Goal: Transaction & Acquisition: Purchase product/service

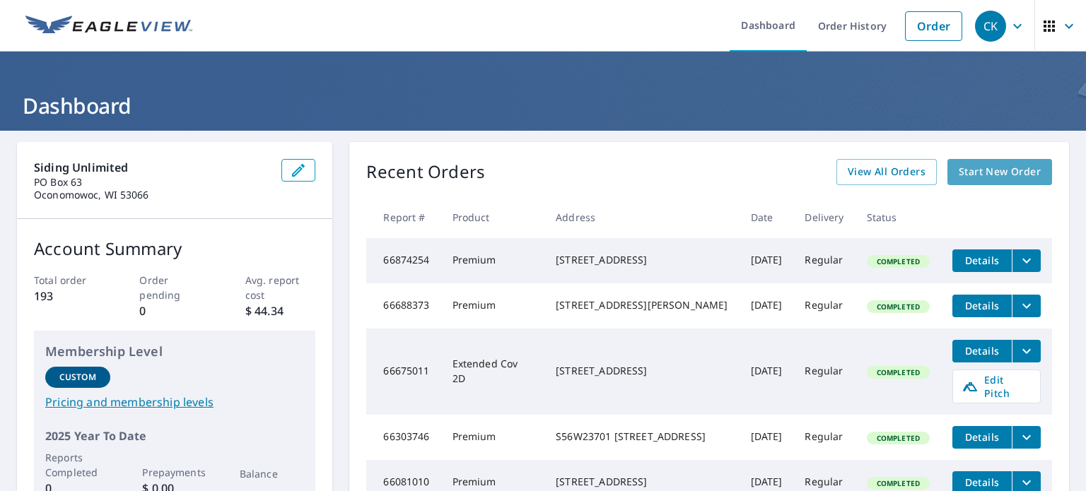
click at [996, 173] on span "Start New Order" at bounding box center [1000, 172] width 82 height 18
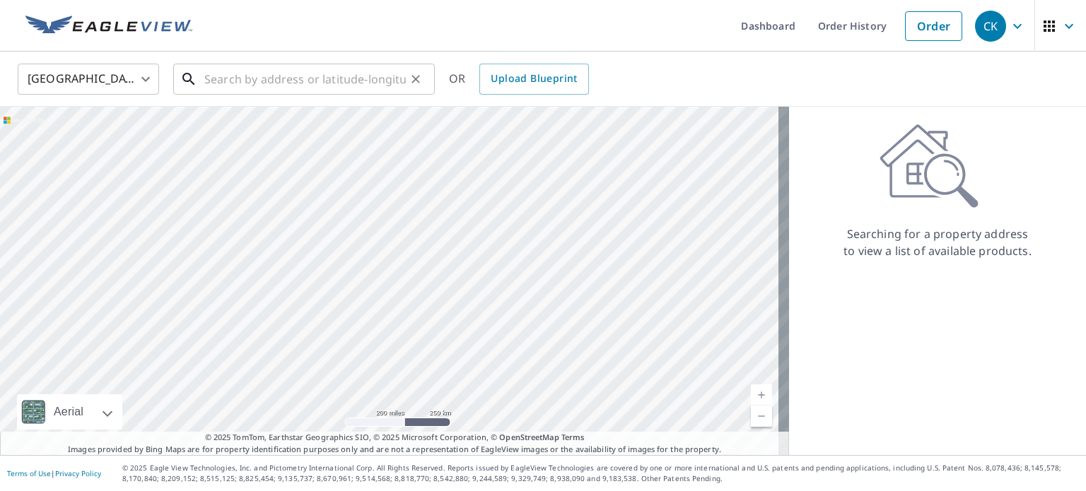
click at [243, 77] on input "text" at bounding box center [305, 79] width 202 height 40
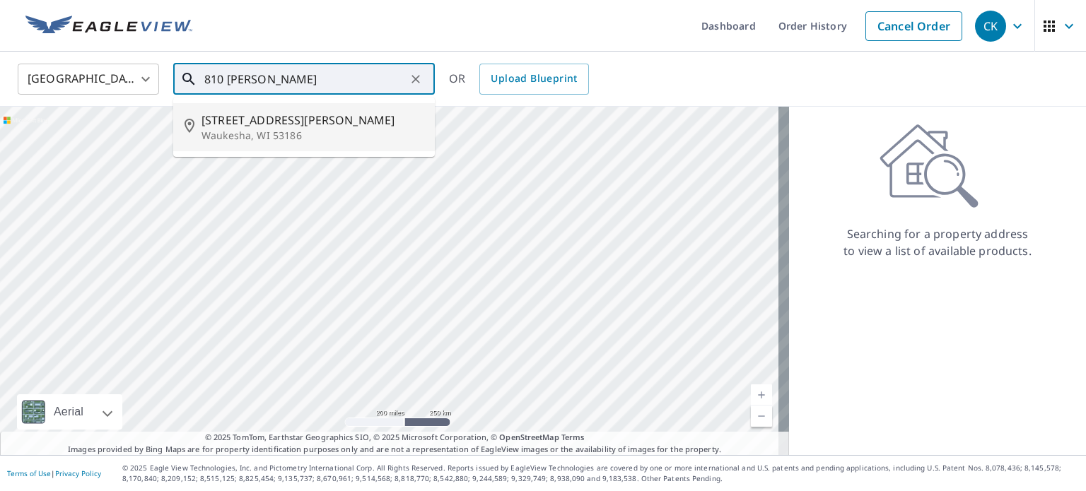
click at [239, 137] on p "Waukesha, WI 53186" at bounding box center [313, 136] width 222 height 14
type input "[STREET_ADDRESS][PERSON_NAME][PERSON_NAME]"
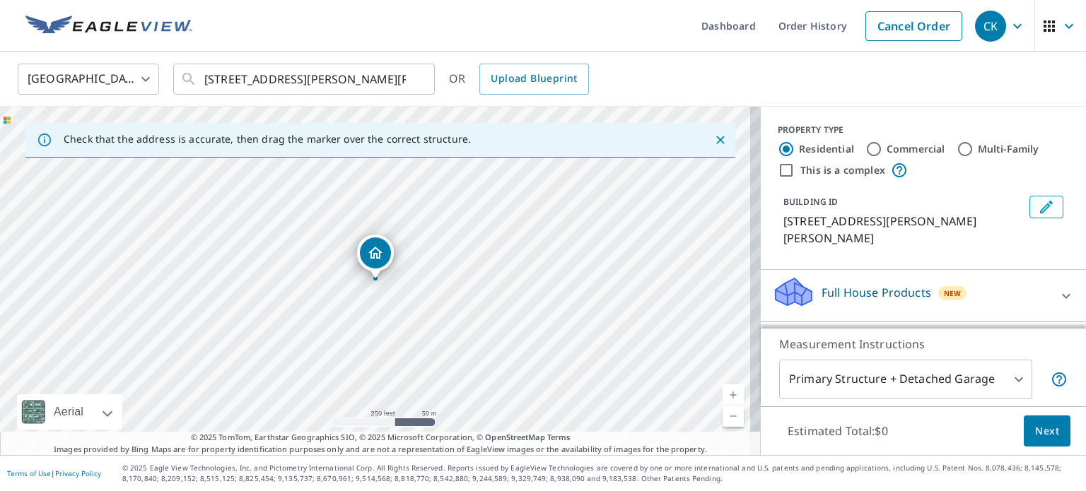
scroll to position [133, 0]
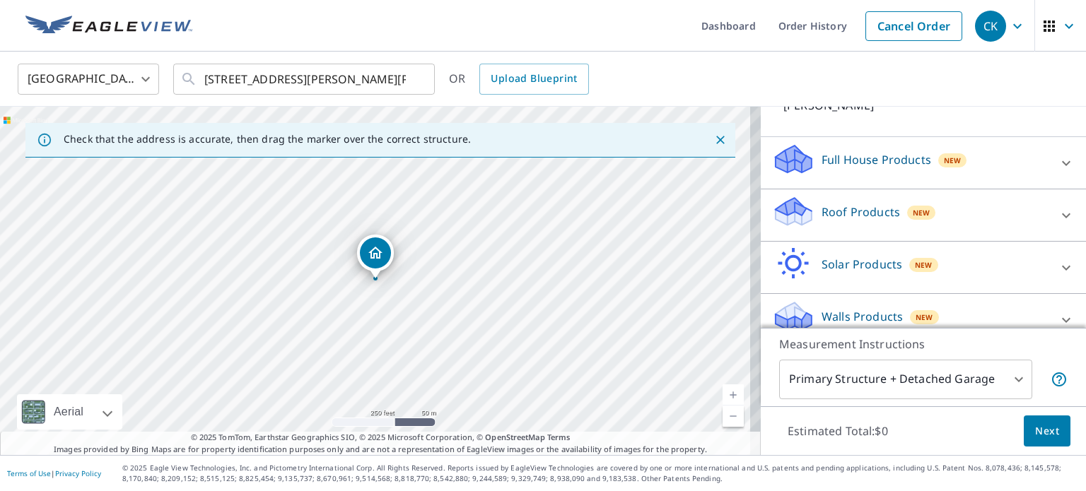
click at [1058, 207] on icon at bounding box center [1066, 215] width 17 height 17
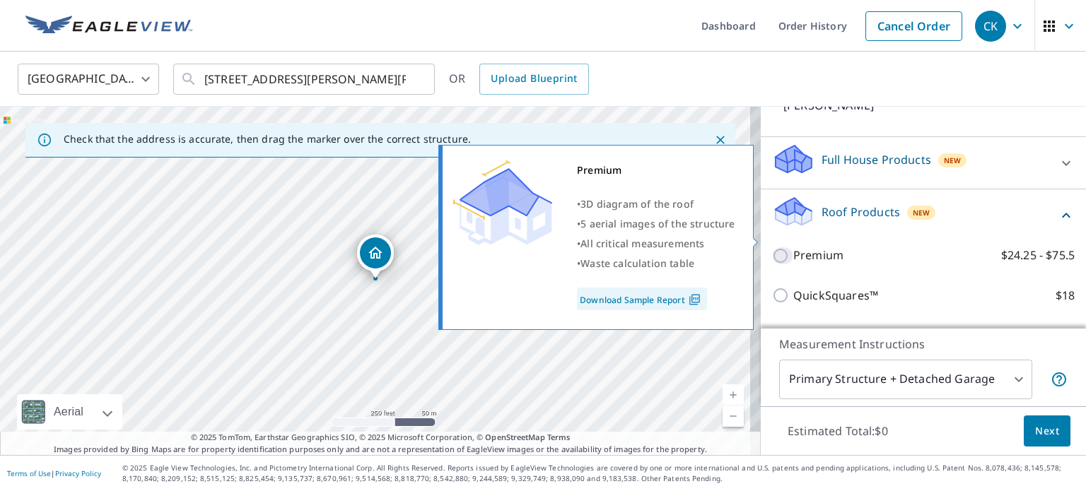
click at [774, 247] on input "Premium $24.25 - $75.5" at bounding box center [782, 255] width 21 height 17
checkbox input "true"
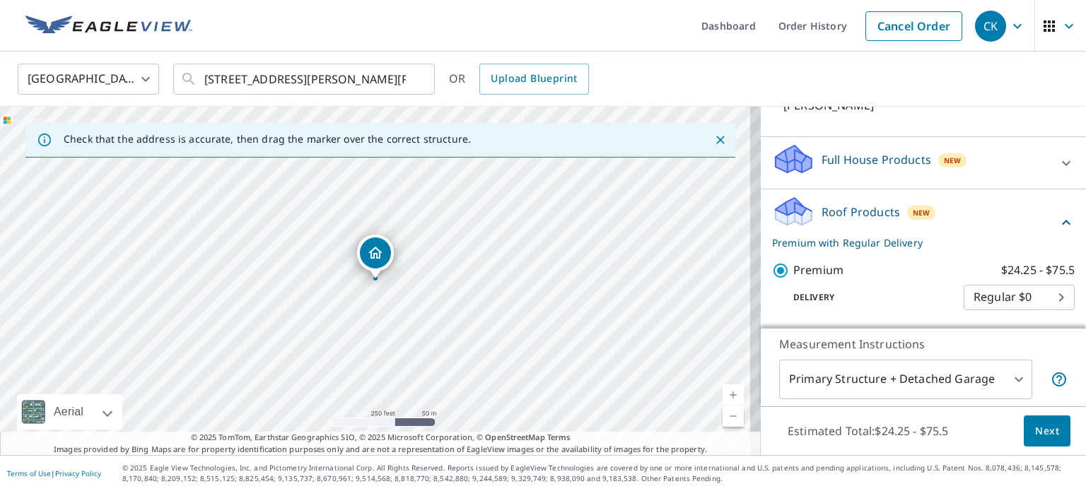
click at [1039, 432] on span "Next" at bounding box center [1047, 432] width 24 height 18
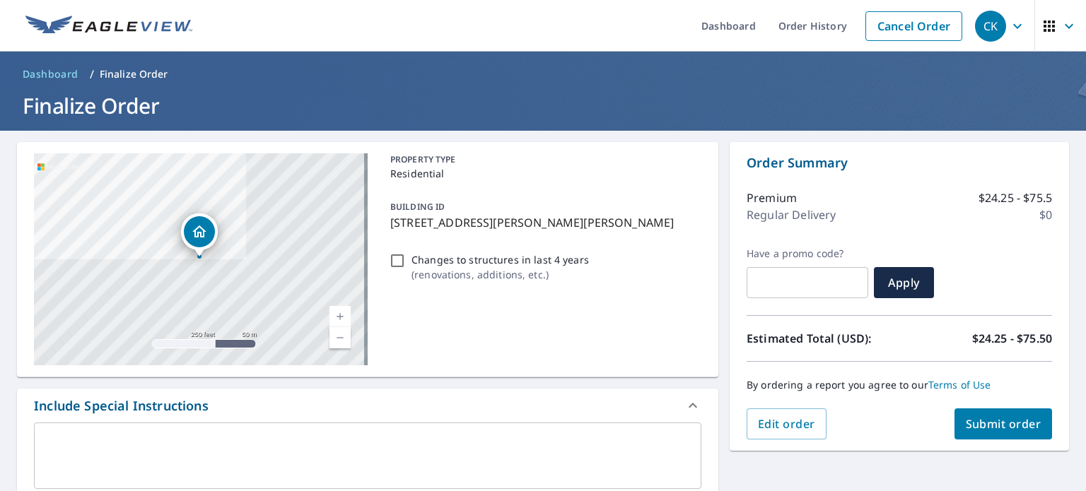
click at [979, 426] on span "Submit order" at bounding box center [1004, 424] width 76 height 16
